Goal: Entertainment & Leisure: Consume media (video, audio)

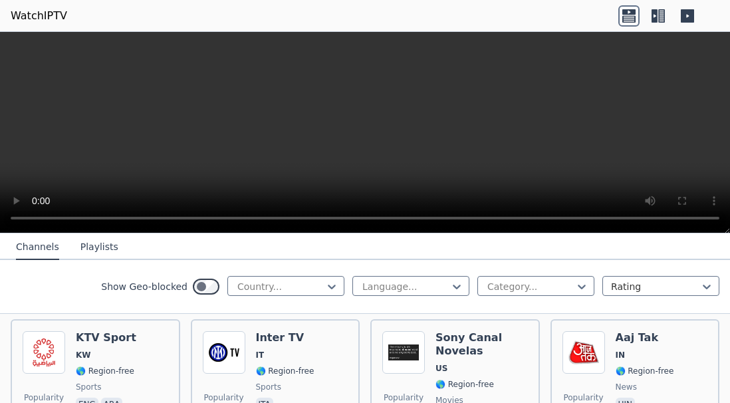
scroll to position [1467, 0]
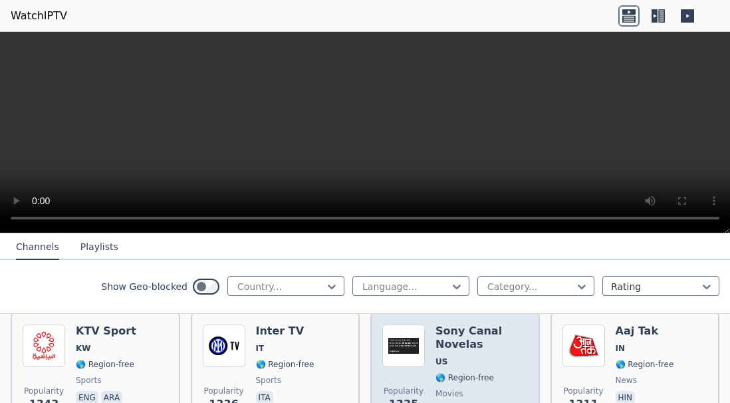
click at [451, 345] on div "Sony Canal Novelas US 🌎 Region-free movies spa" at bounding box center [482, 373] width 92 height 96
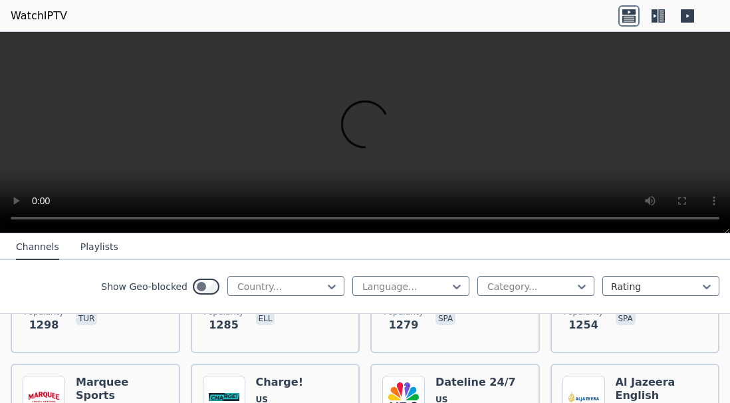
scroll to position [1718, 0]
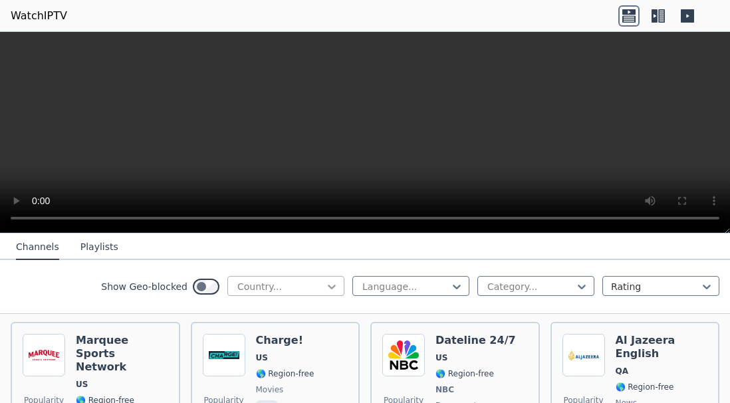
click at [325, 285] on icon at bounding box center [331, 286] width 13 height 13
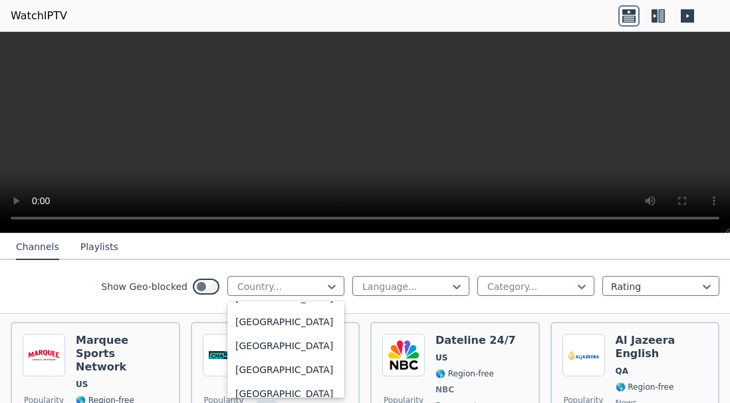
scroll to position [4015, 0]
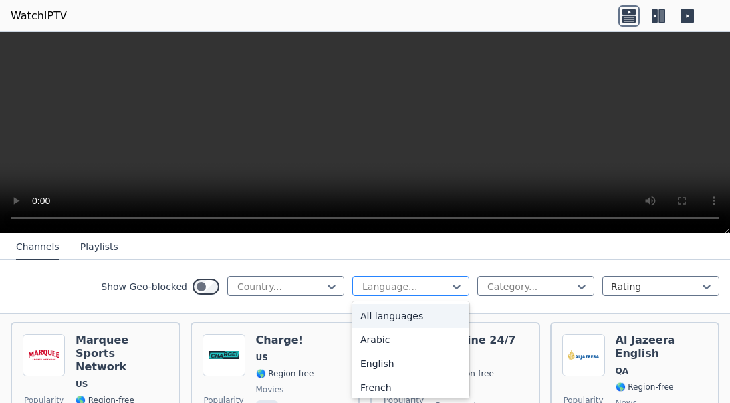
click at [456, 282] on div "Language..." at bounding box center [411, 286] width 117 height 20
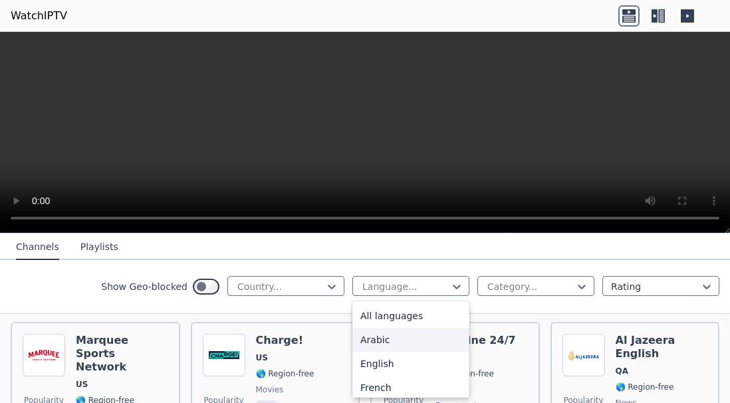
click at [371, 335] on div "Arabic" at bounding box center [411, 340] width 117 height 24
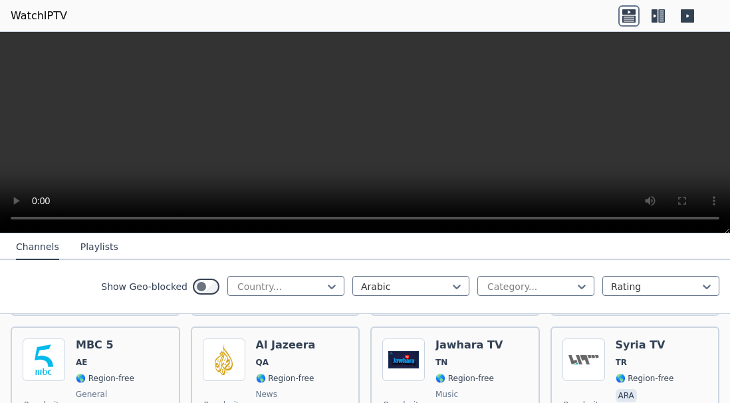
scroll to position [2274, 0]
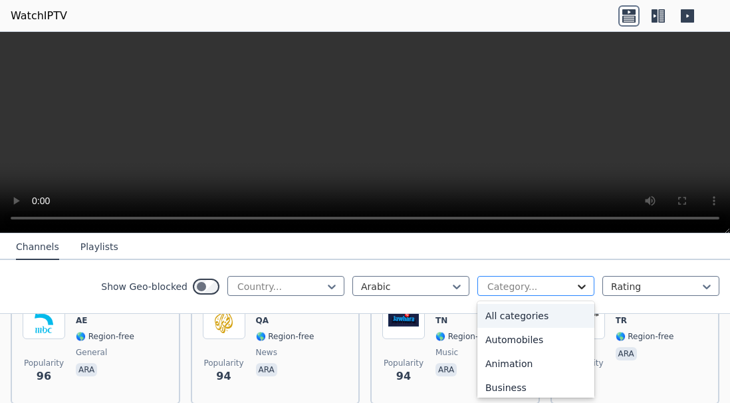
click at [575, 285] on icon at bounding box center [581, 286] width 13 height 13
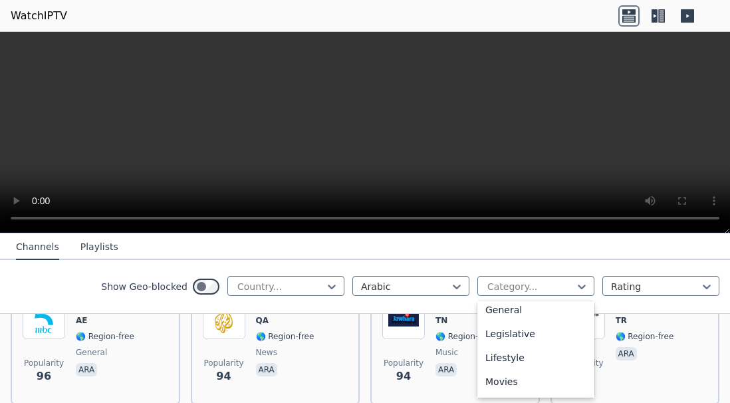
scroll to position [335, 0]
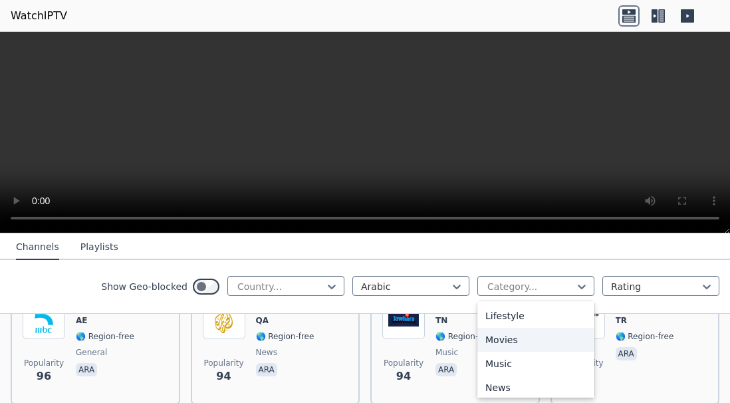
click at [508, 346] on div "Movies" at bounding box center [536, 340] width 117 height 24
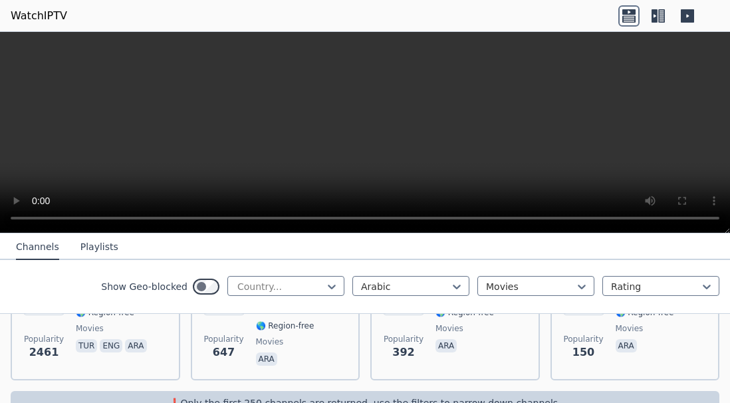
scroll to position [232, 0]
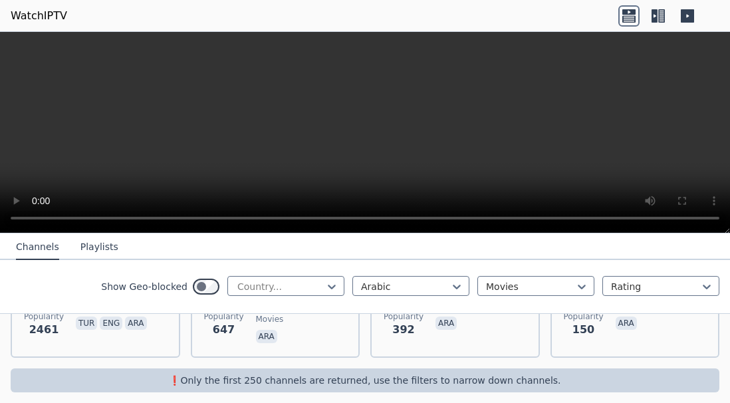
drag, startPoint x: 722, startPoint y: 398, endPoint x: 725, endPoint y: 366, distance: 32.1
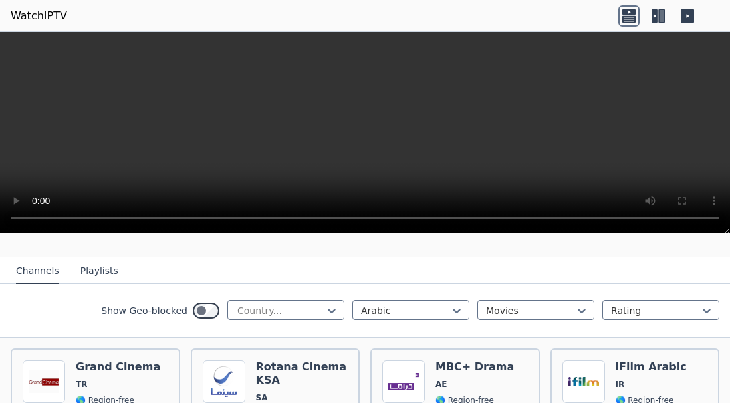
scroll to position [134, 0]
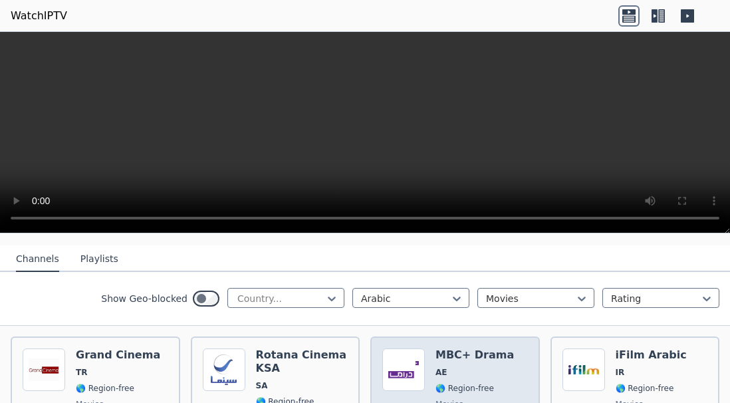
click at [472, 352] on div "MBC+ Drama AE 🌎 Region-free movies ara" at bounding box center [475, 397] width 78 height 96
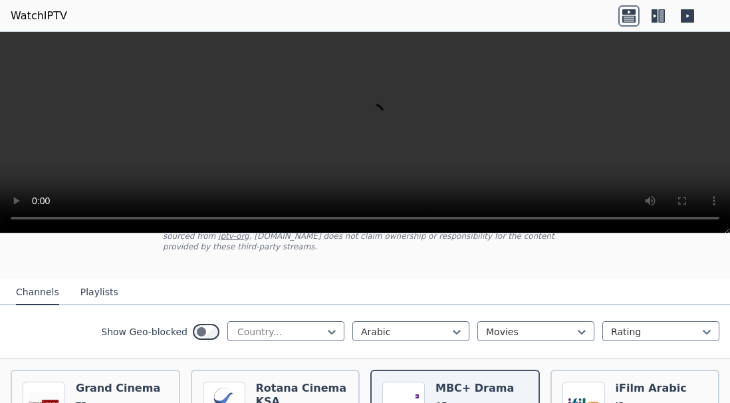
scroll to position [108, 0]
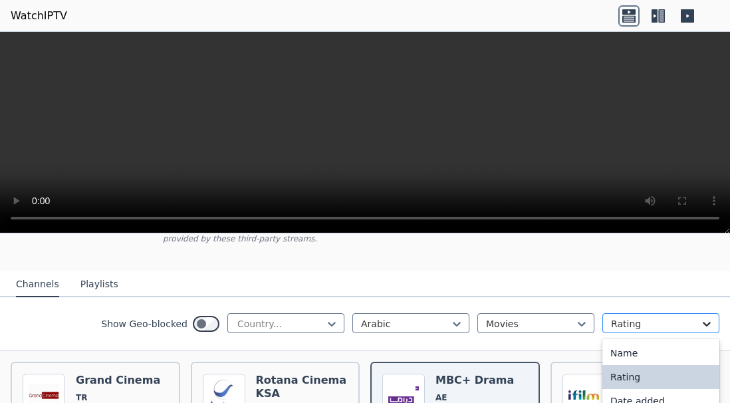
click at [701, 319] on icon at bounding box center [707, 323] width 13 height 13
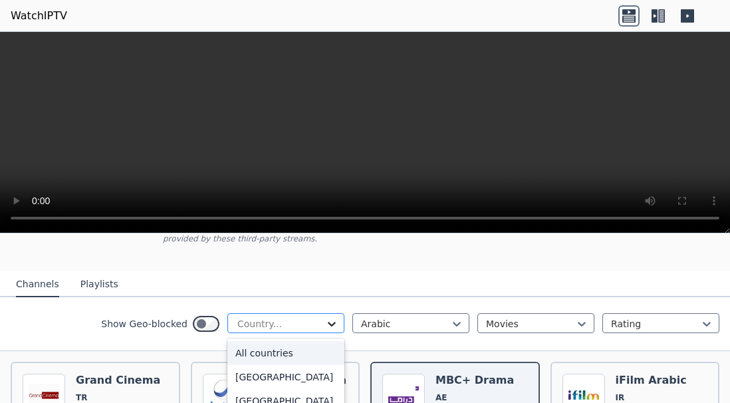
click at [325, 317] on icon at bounding box center [331, 323] width 13 height 13
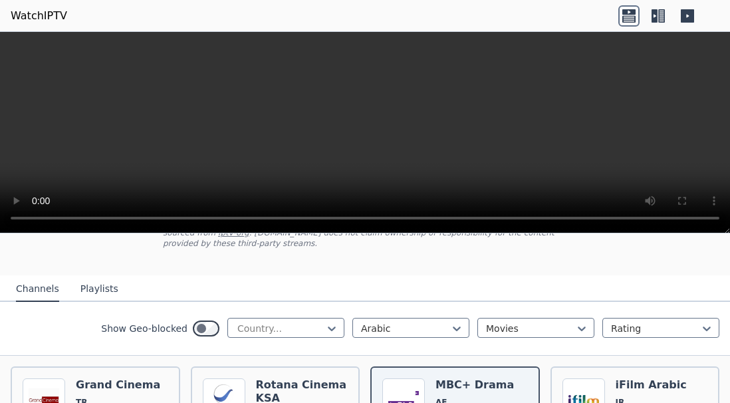
scroll to position [105, 0]
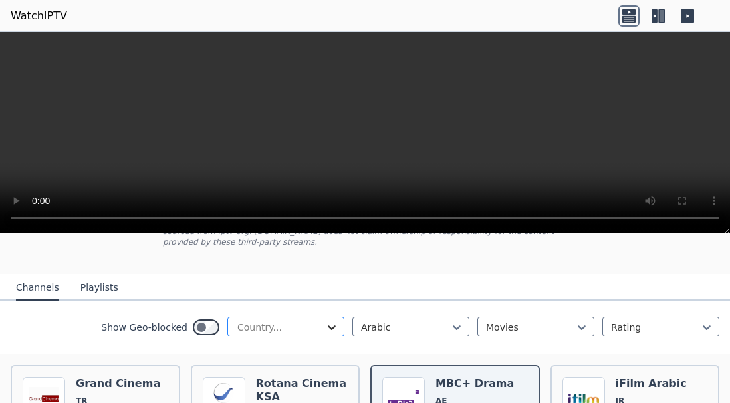
click at [325, 321] on icon at bounding box center [331, 327] width 13 height 13
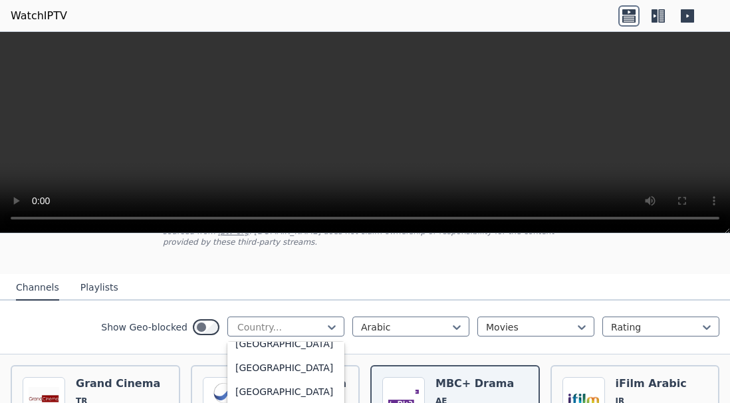
scroll to position [583, 0]
click at [249, 371] on div "[GEOGRAPHIC_DATA]" at bounding box center [286, 373] width 117 height 24
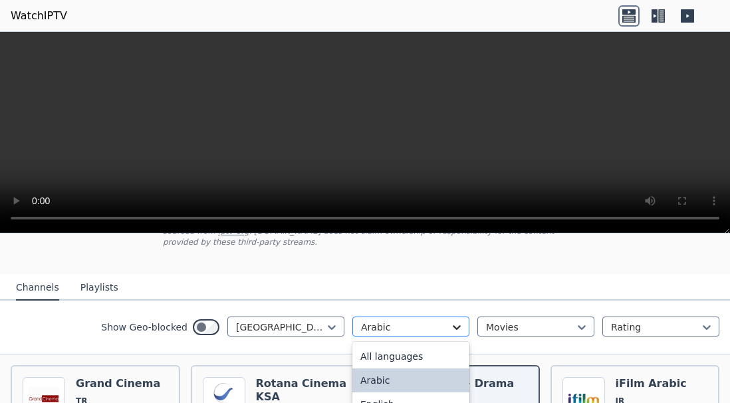
click at [450, 321] on icon at bounding box center [456, 327] width 13 height 13
click at [415, 345] on div "All languages" at bounding box center [411, 357] width 117 height 24
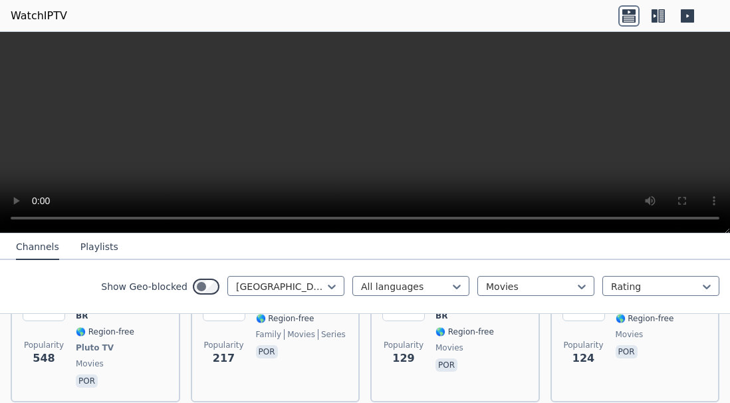
scroll to position [196, 0]
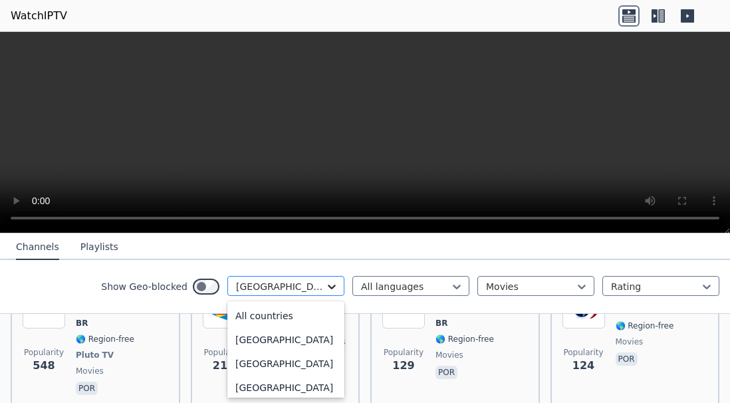
click at [328, 287] on icon at bounding box center [332, 287] width 8 height 5
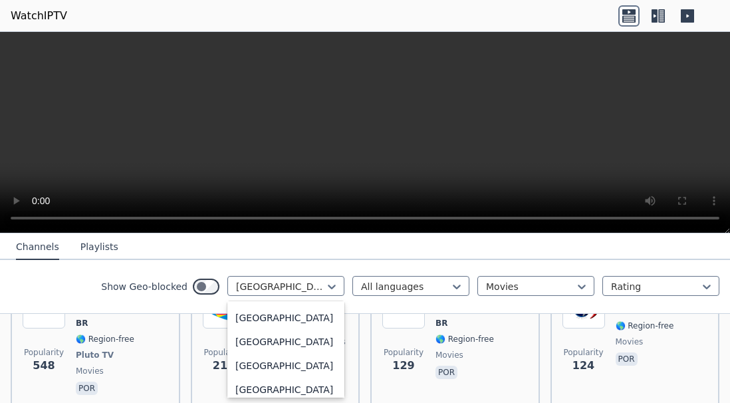
scroll to position [782, 0]
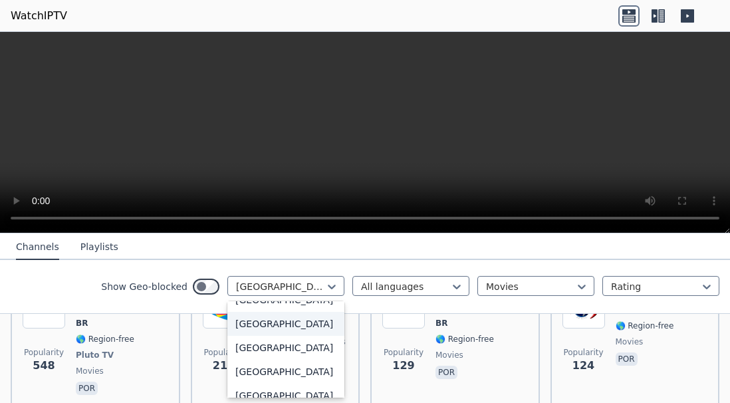
click at [238, 336] on div "[GEOGRAPHIC_DATA]" at bounding box center [286, 324] width 117 height 24
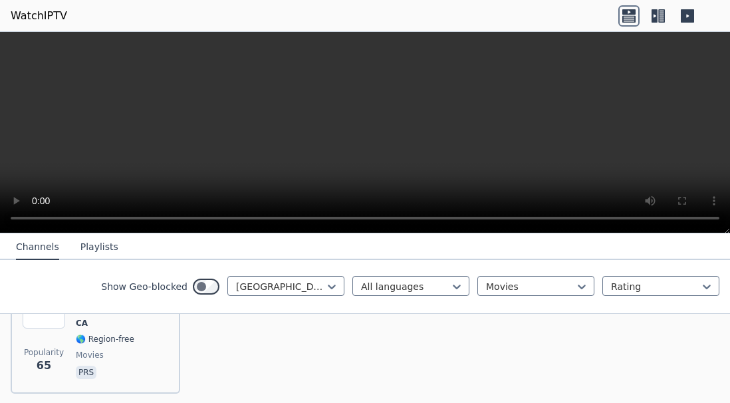
scroll to position [232, 0]
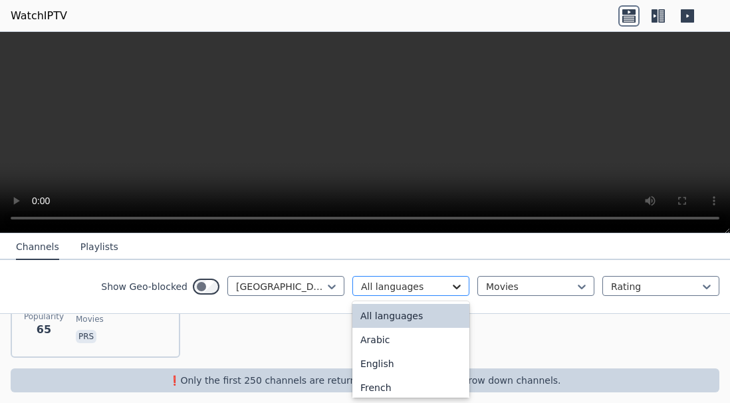
click at [453, 287] on icon at bounding box center [457, 287] width 8 height 5
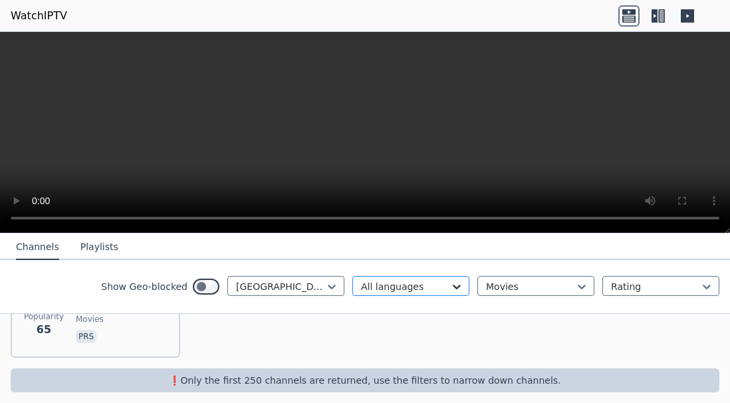
click at [453, 287] on icon at bounding box center [457, 287] width 8 height 5
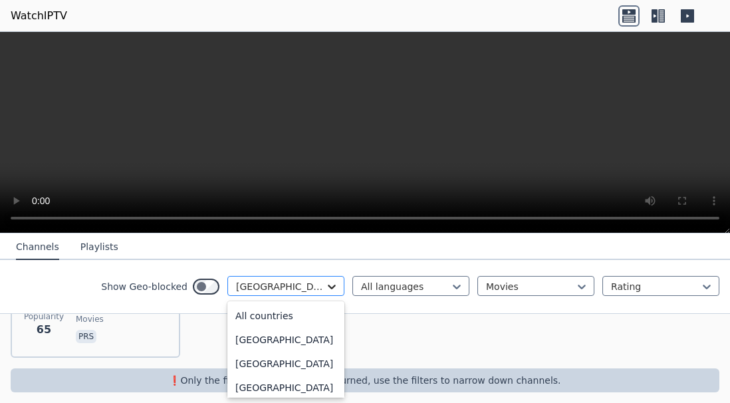
click at [328, 287] on icon at bounding box center [332, 287] width 8 height 5
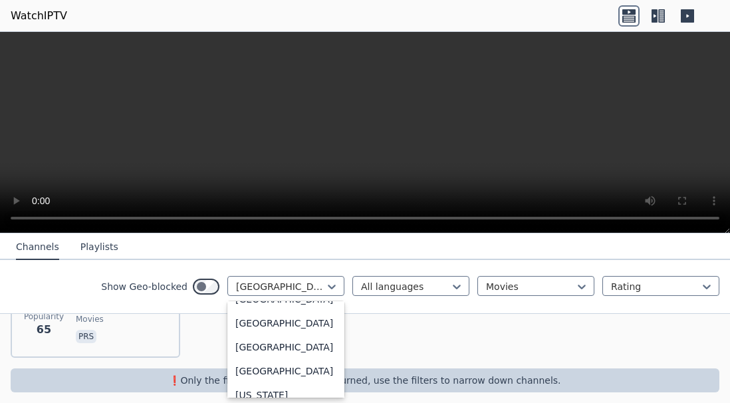
scroll to position [1603, 0]
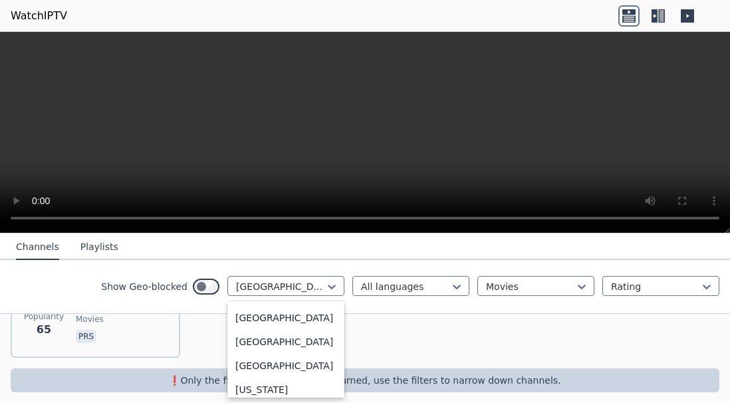
click at [246, 282] on div "[GEOGRAPHIC_DATA]" at bounding box center [286, 270] width 117 height 24
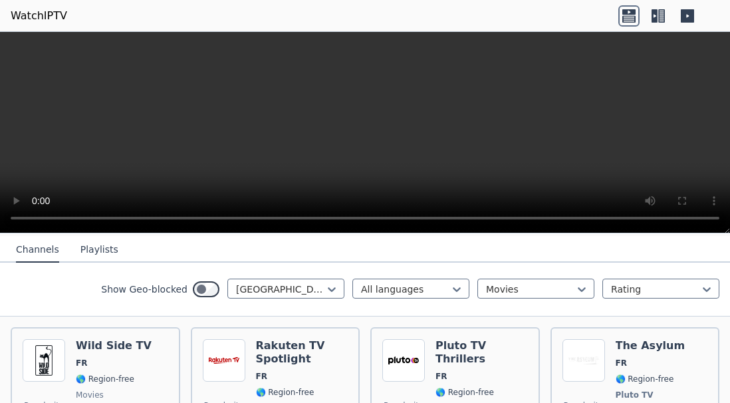
scroll to position [140, 0]
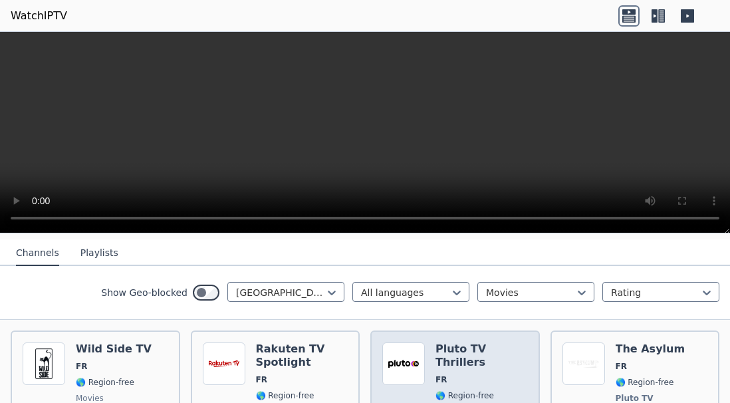
click at [491, 343] on h6 "Pluto TV Thrillers" at bounding box center [482, 356] width 92 height 27
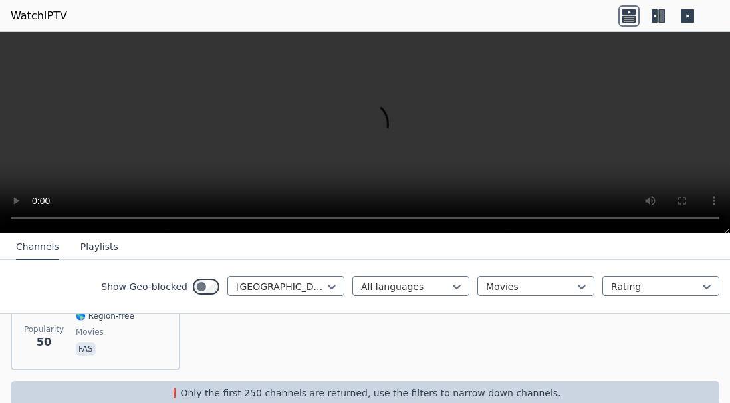
scroll to position [655, 0]
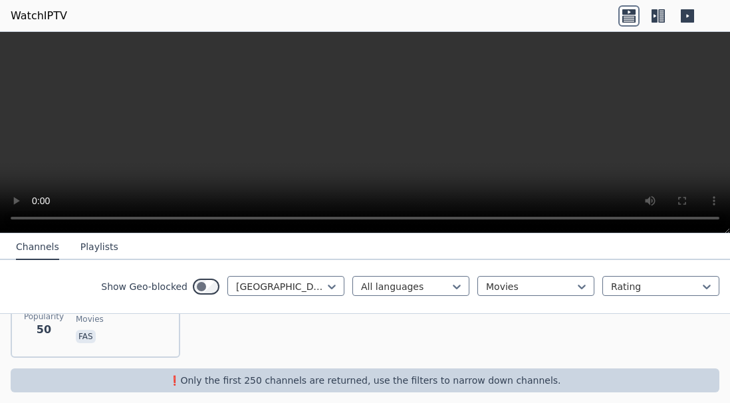
scroll to position [232, 0]
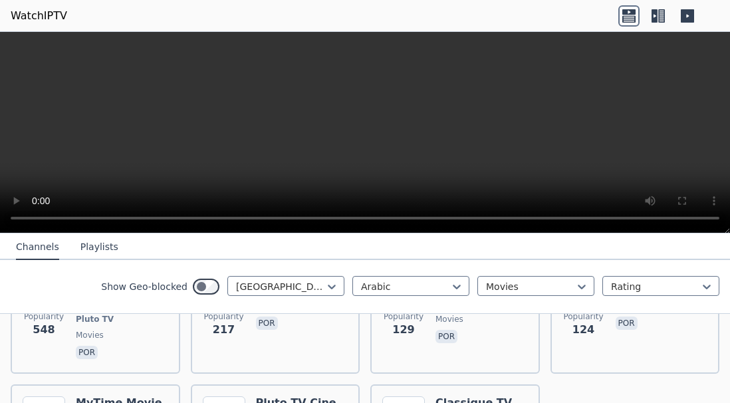
scroll to position [112, 0]
